Goal: Check status

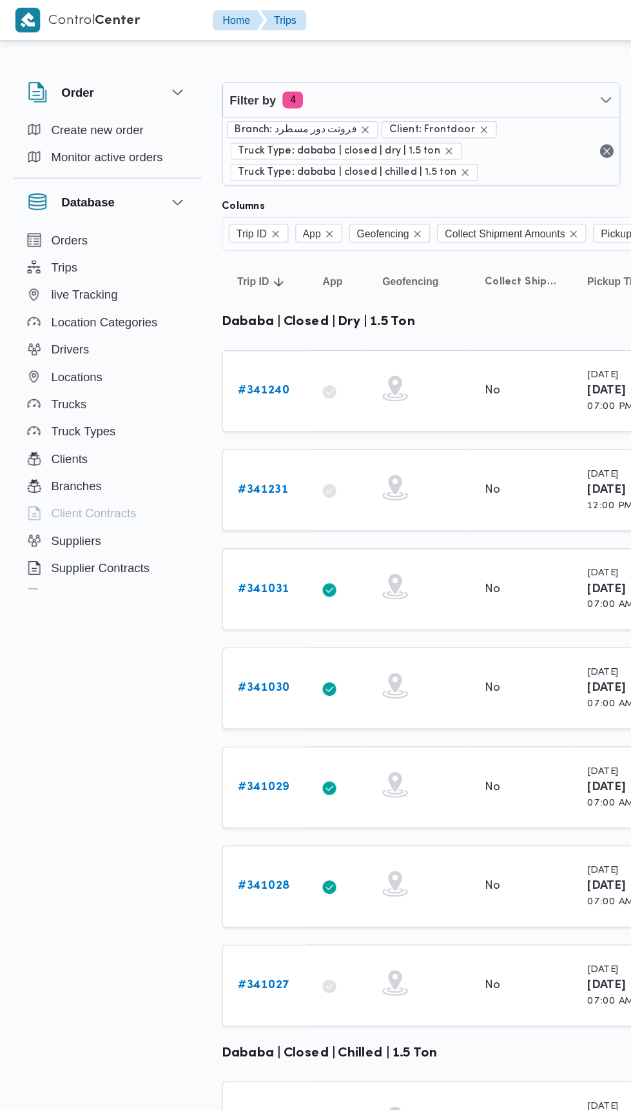
click at [213, 367] on b "# 341231" at bounding box center [199, 370] width 38 height 8
